Goal: Information Seeking & Learning: Learn about a topic

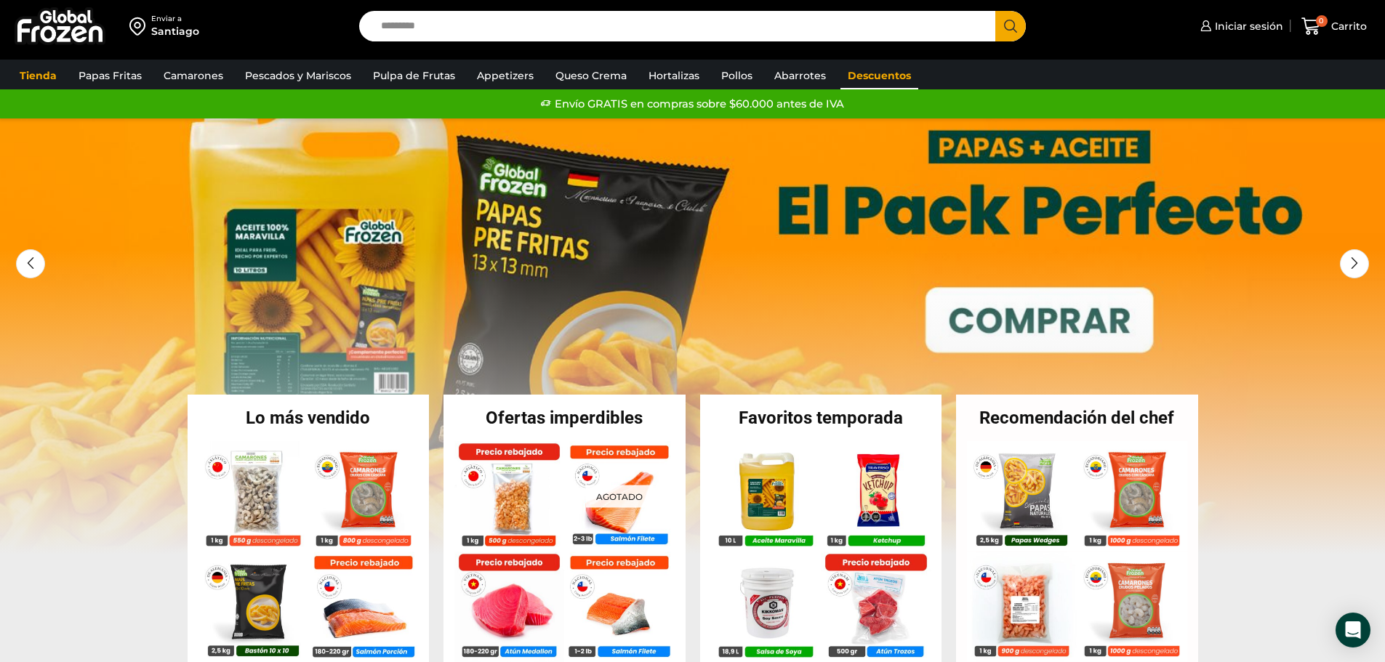
click at [894, 74] on link "Descuentos" at bounding box center [879, 76] width 78 height 28
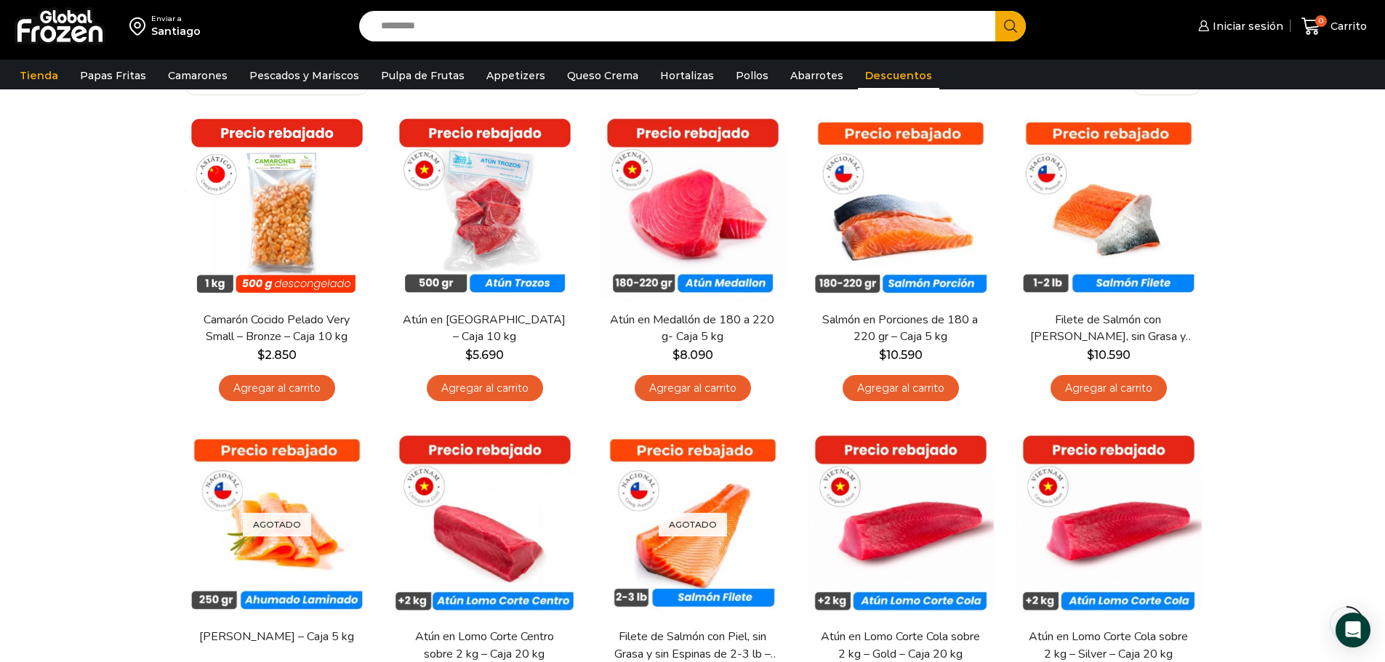
scroll to position [73, 0]
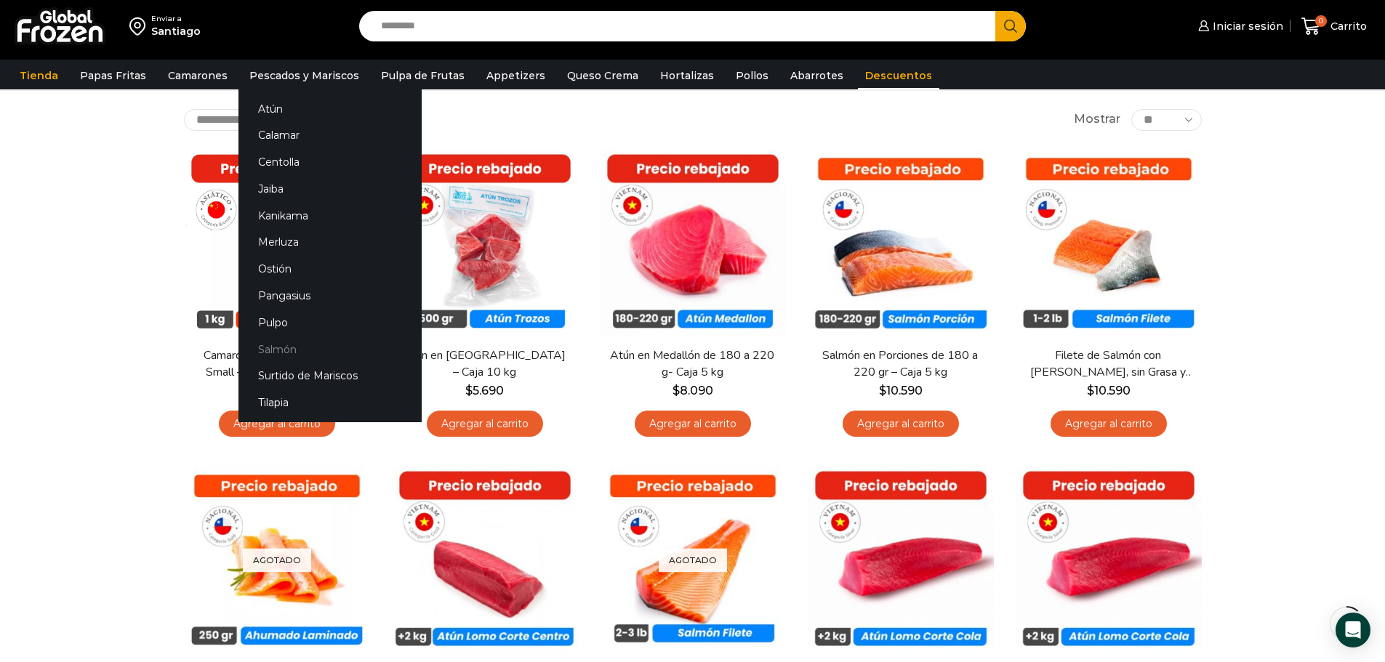
click at [285, 350] on link "Salmón" at bounding box center [329, 349] width 183 height 27
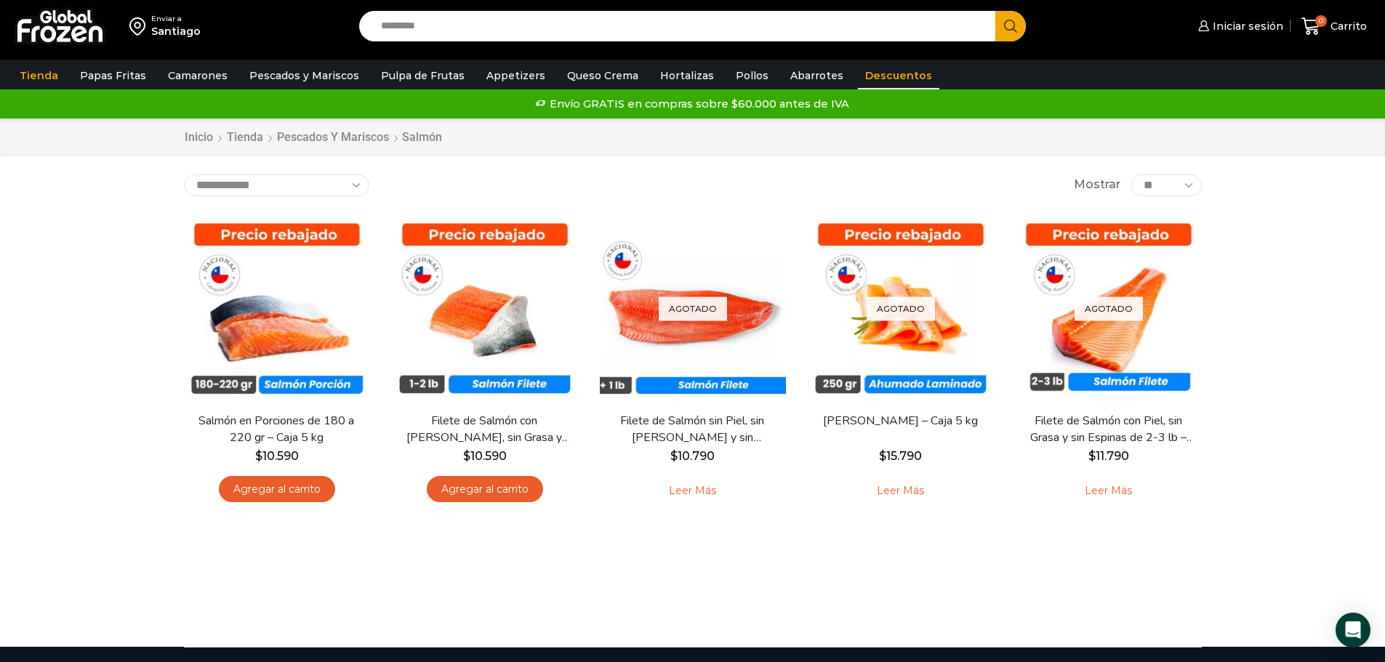
drag, startPoint x: 862, startPoint y: 77, endPoint x: 850, endPoint y: 78, distance: 11.7
click at [862, 77] on link "Descuentos" at bounding box center [898, 76] width 81 height 28
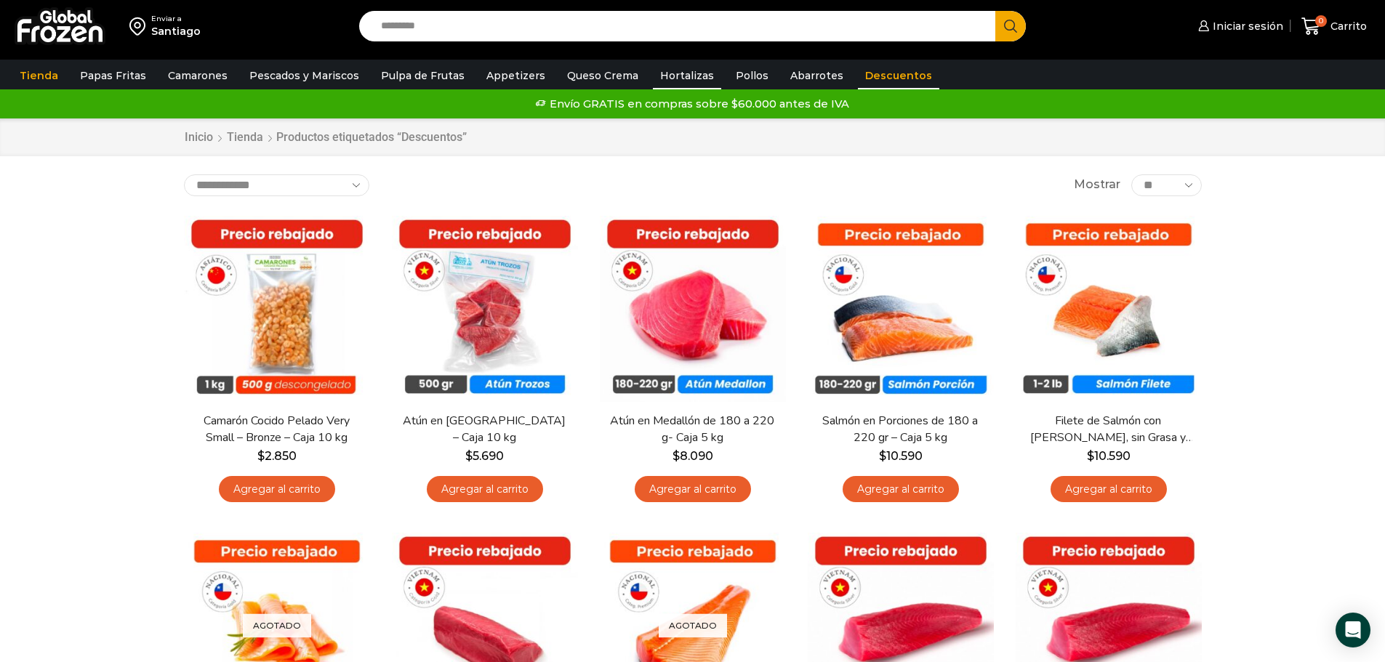
click at [682, 82] on link "Hortalizas" at bounding box center [687, 76] width 68 height 28
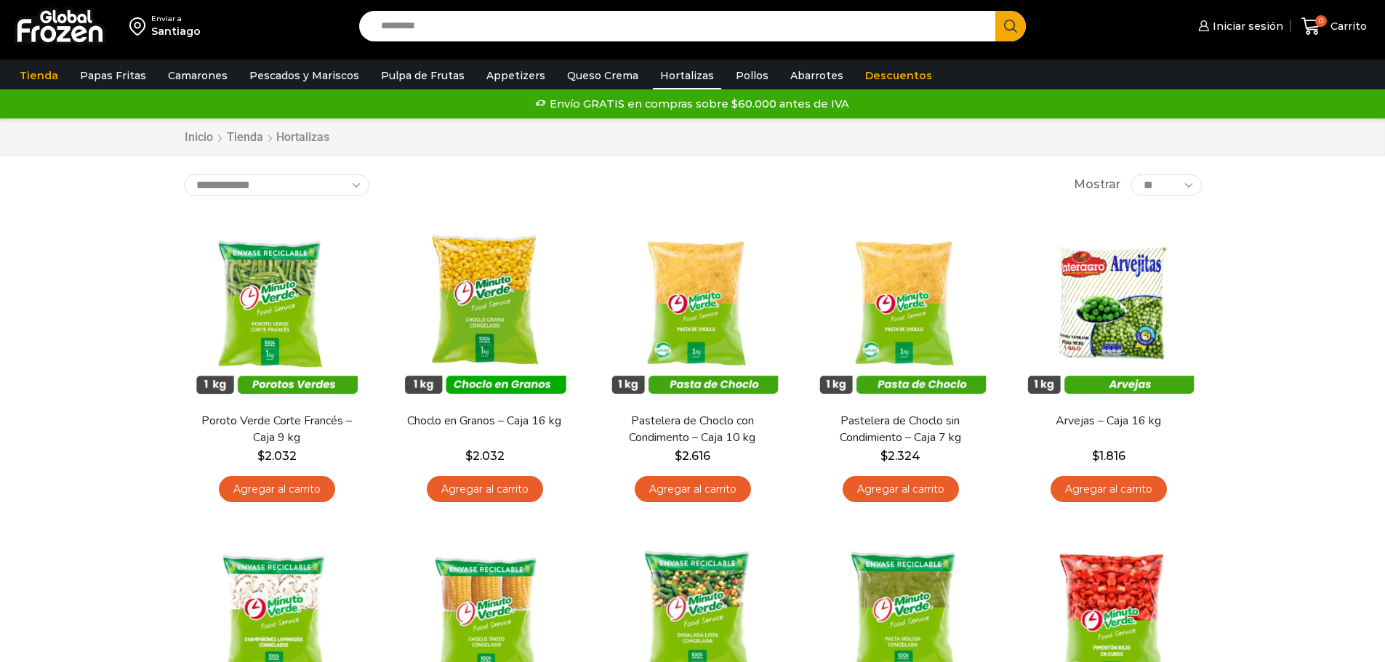
click at [413, 26] on input "Search input" at bounding box center [681, 26] width 615 height 31
type input "*******"
click at [995, 11] on button "Search" at bounding box center [1010, 26] width 31 height 31
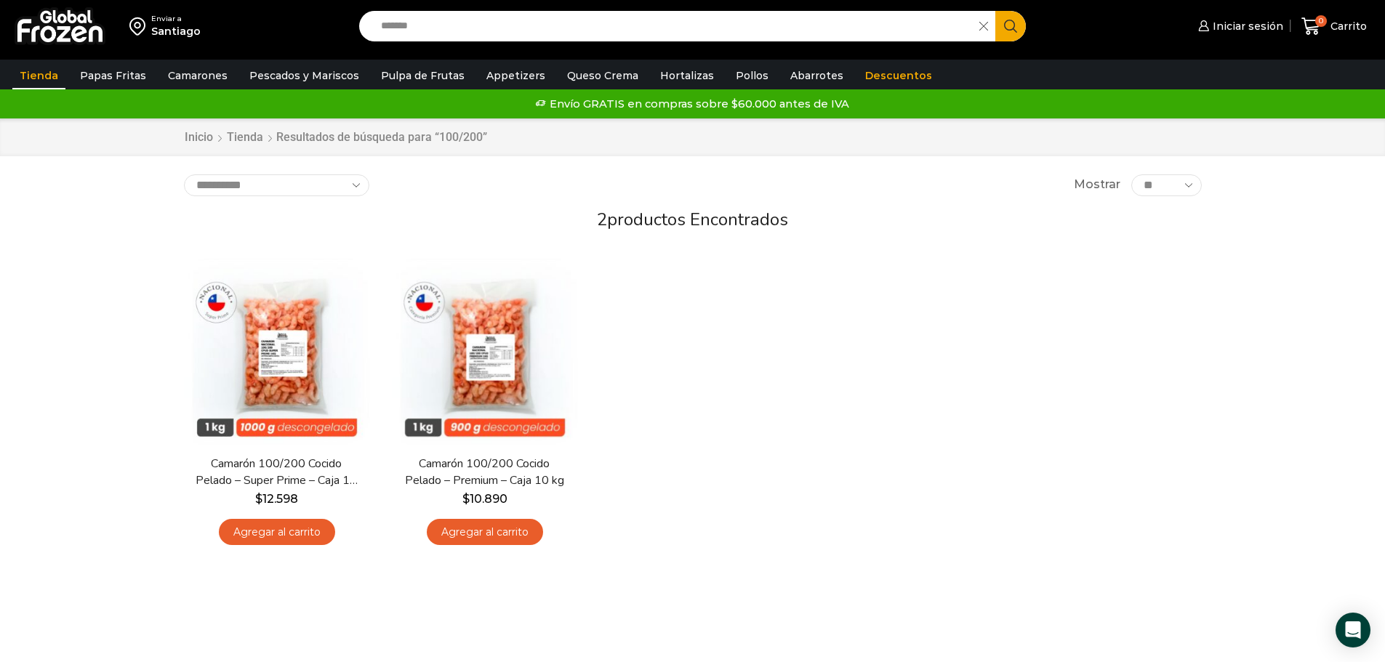
click at [786, 427] on div "En stock Vista Rápida Camarón 100/200 Cocido Pelado – Super Prime – Caja 10 kg …" at bounding box center [693, 407] width 1040 height 318
click at [134, 350] on div "Enviar a Santiago Search input ******* Search Iniciar sesión" at bounding box center [692, 356] width 1385 height 712
click at [1221, 225] on div "Enviar a Santiago Search input ******* Search Iniciar sesión" at bounding box center [692, 356] width 1385 height 712
click at [950, 399] on div "En stock Vista Rápida Camarón 100/200 Cocido Pelado – Super Prime – Caja 10 kg …" at bounding box center [693, 407] width 1040 height 318
click at [864, 65] on link "Descuentos" at bounding box center [898, 76] width 81 height 28
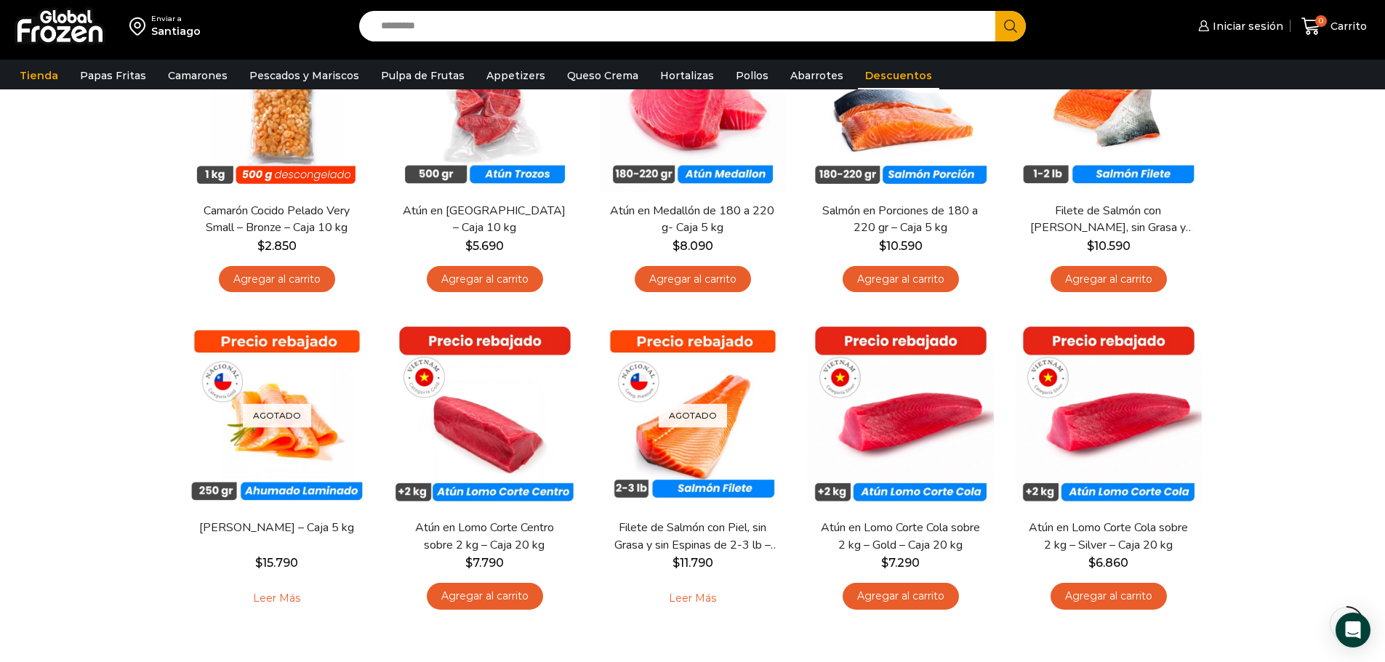
scroll to position [73, 0]
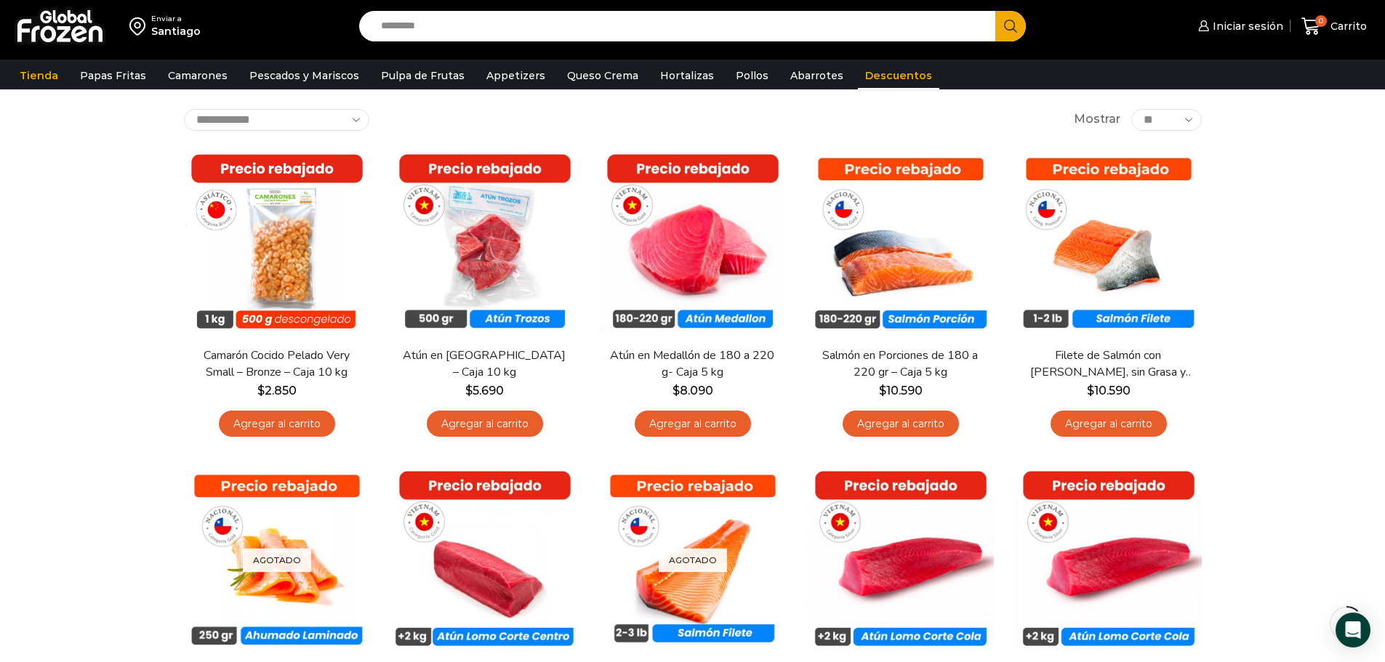
drag, startPoint x: 97, startPoint y: 174, endPoint x: 89, endPoint y: 140, distance: 34.9
click at [97, 174] on div "Enviar a Santiago Search input Search Iniciar sesión" at bounding box center [692, 413] width 1385 height 972
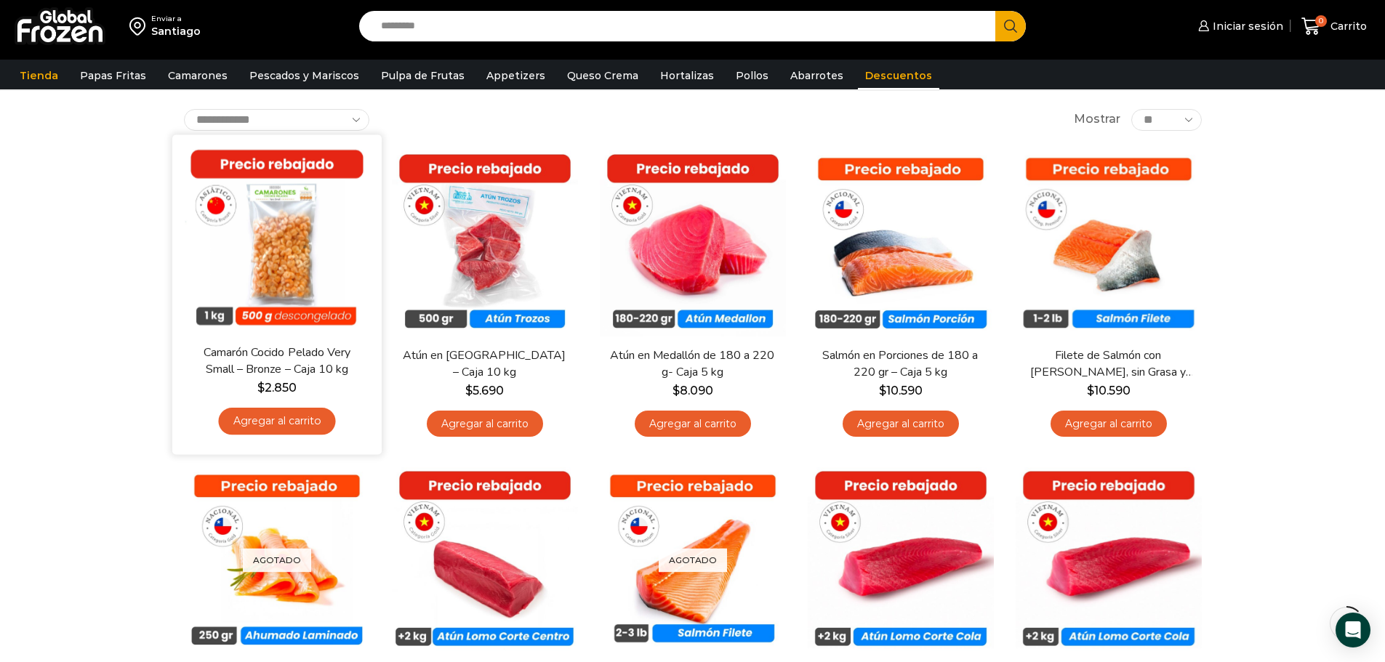
scroll to position [145, 0]
